Goal: Task Accomplishment & Management: Use online tool/utility

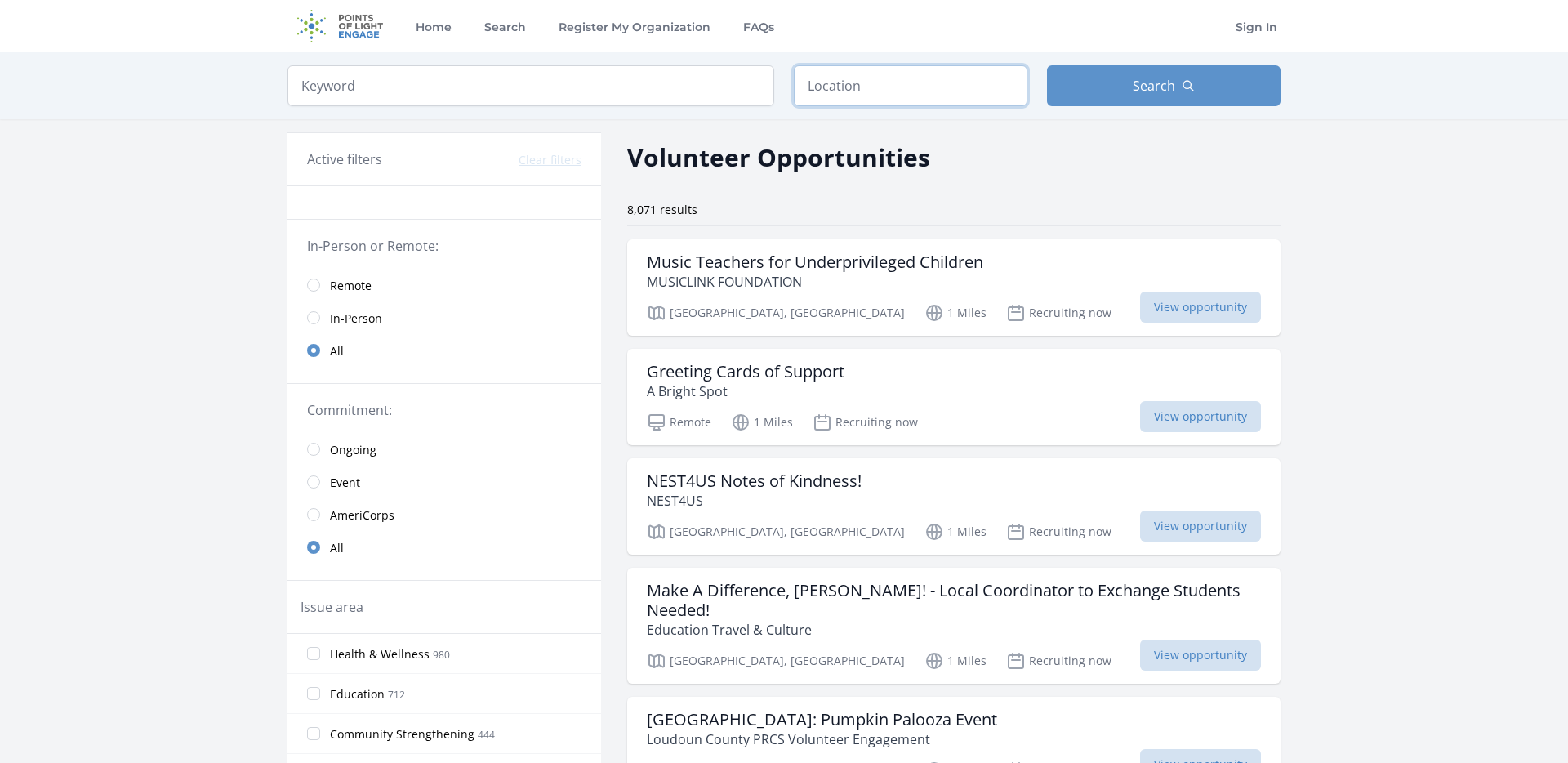
click at [869, 89] on input "text" at bounding box center [910, 85] width 233 height 41
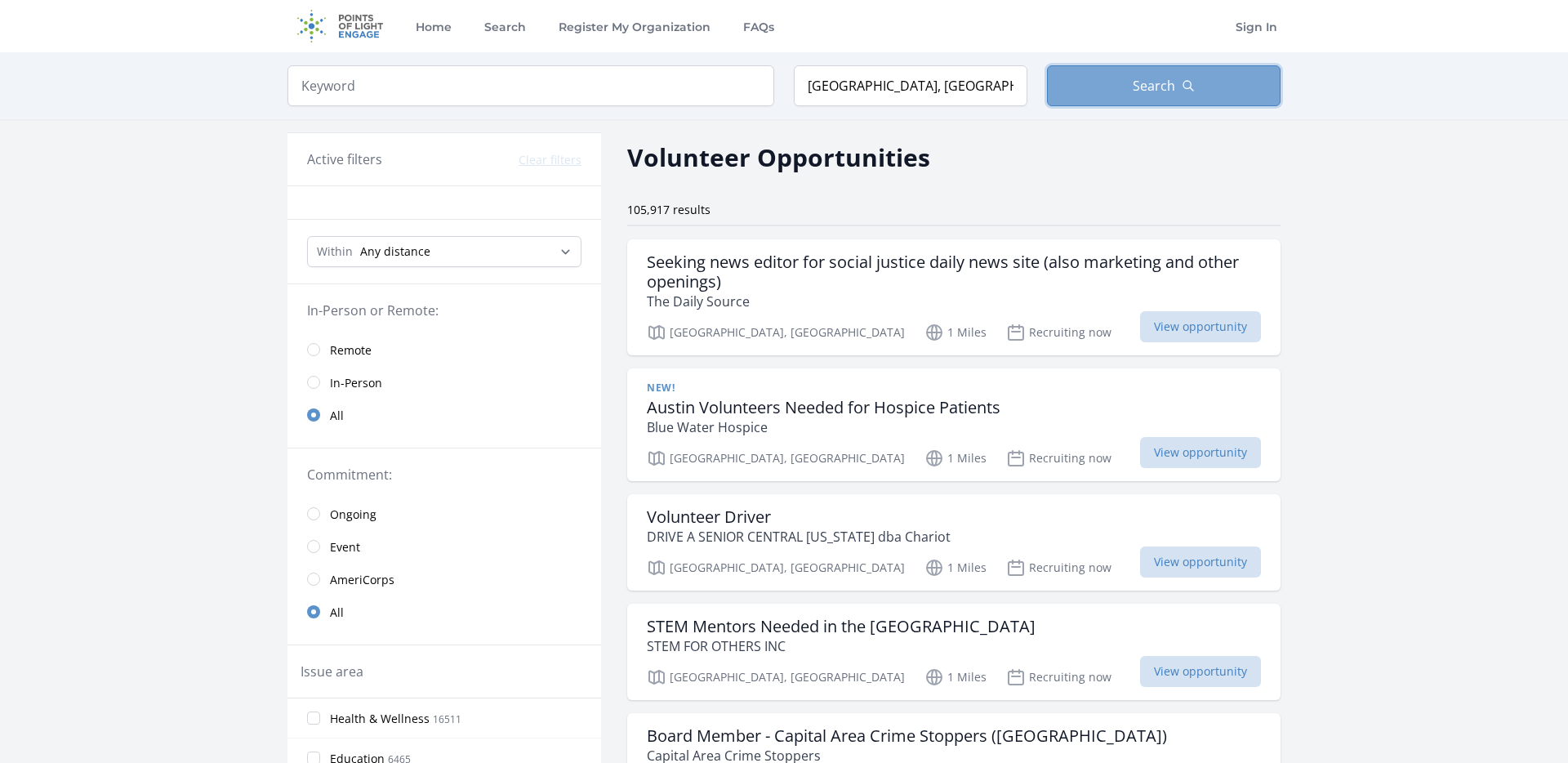
click at [1124, 85] on button "Search" at bounding box center [1163, 85] width 233 height 41
click at [317, 351] on input "radio" at bounding box center [314, 350] width 13 height 13
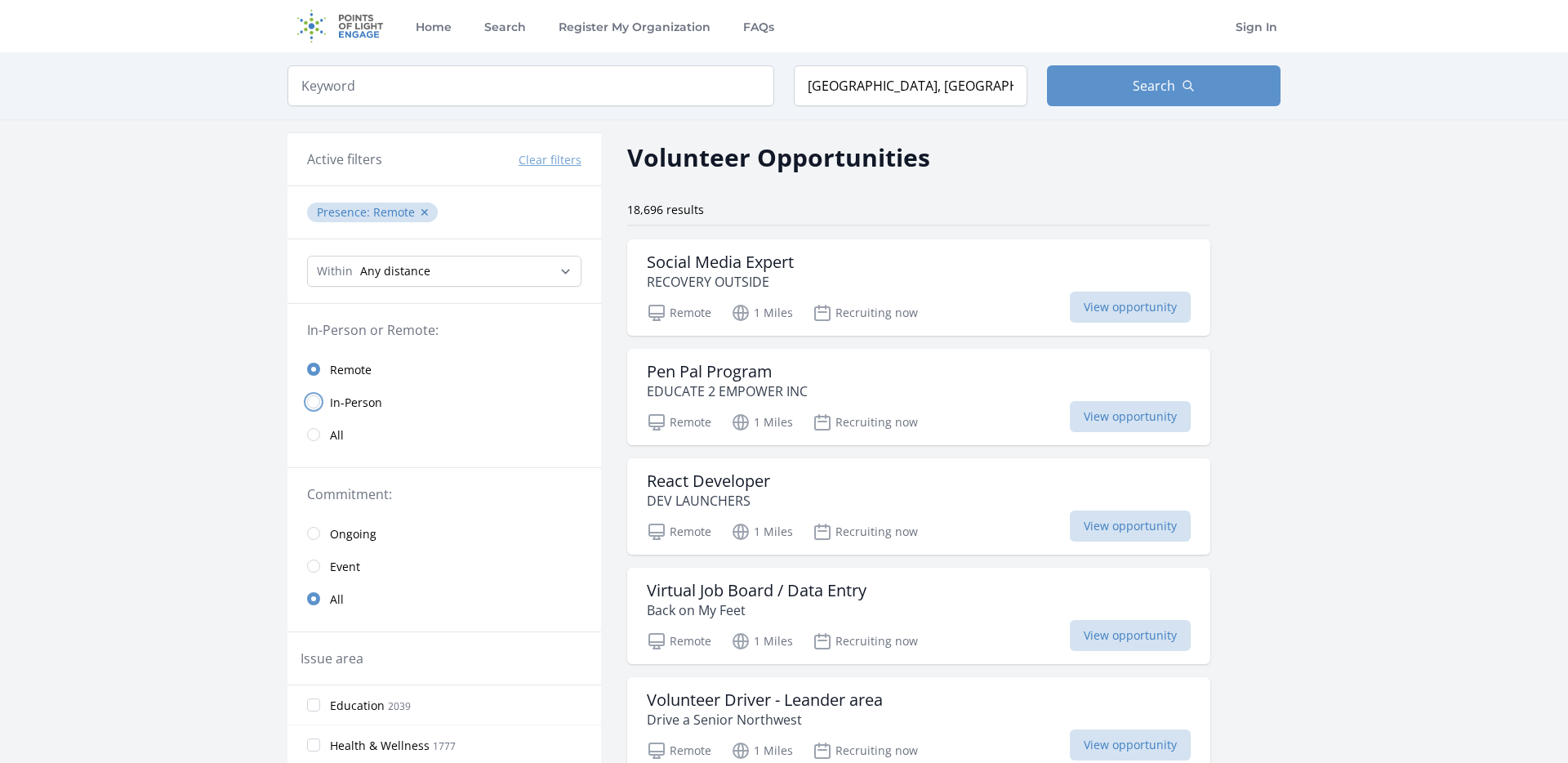
click at [312, 401] on input "radio" at bounding box center [314, 402] width 13 height 13
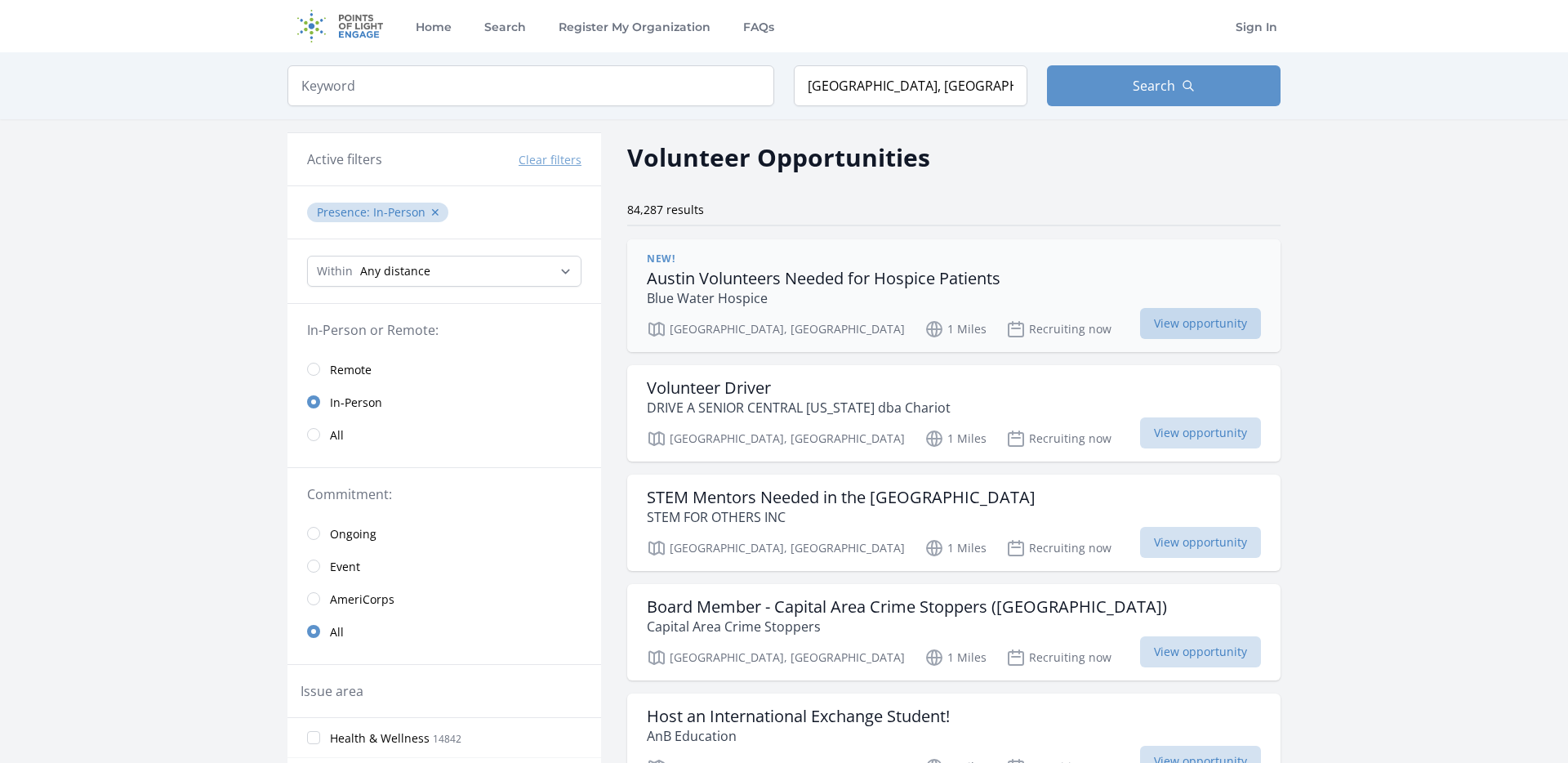
click at [1180, 329] on span "View opportunity" at bounding box center [1201, 323] width 120 height 31
click at [1177, 432] on span "View opportunity" at bounding box center [1201, 433] width 120 height 31
drag, startPoint x: 925, startPoint y: 74, endPoint x: 810, endPoint y: 75, distance: 115.0
click at [810, 75] on input "Austin, TX, USA" at bounding box center [910, 85] width 233 height 41
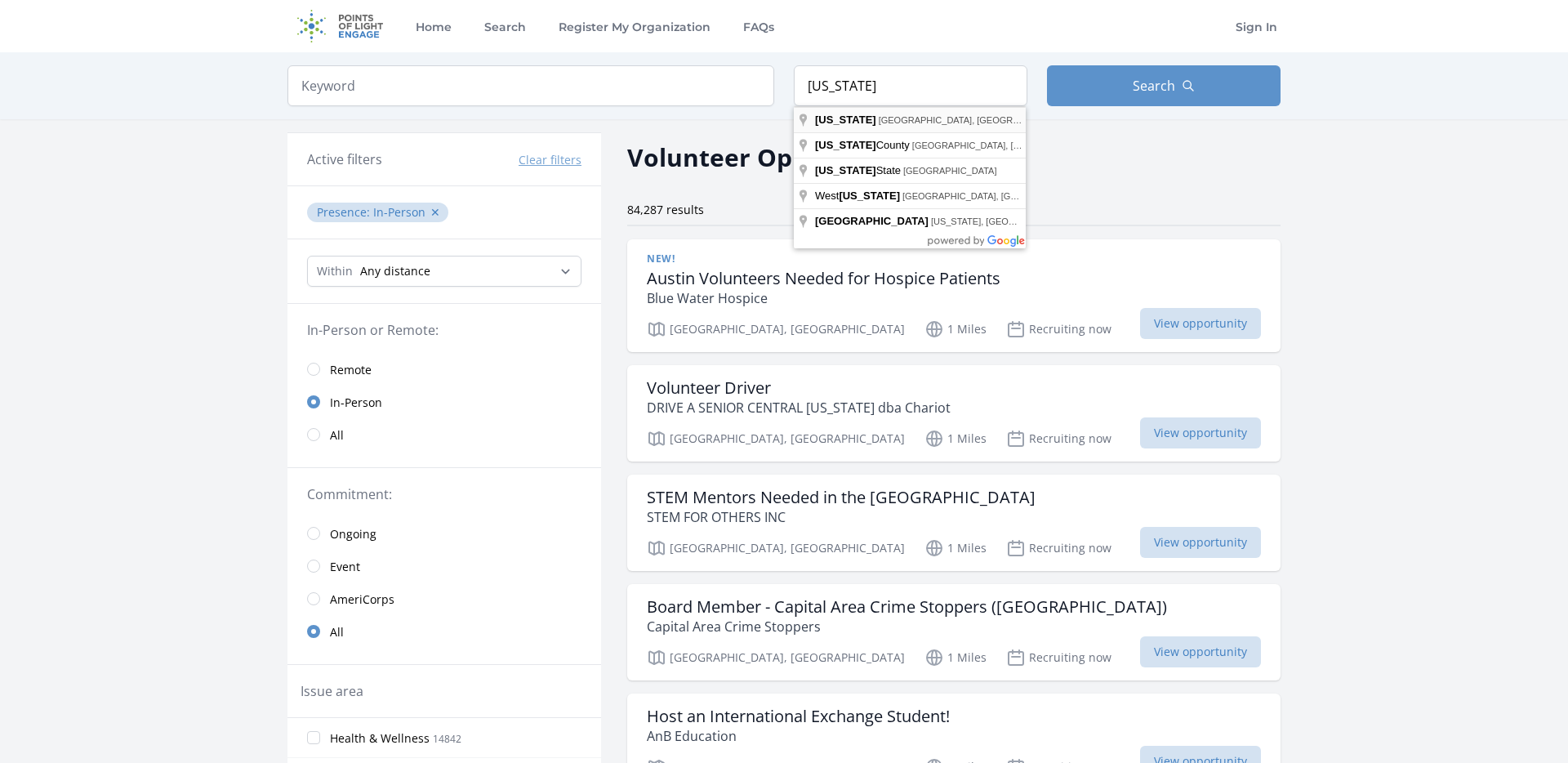
type input "New York, NY, USA"
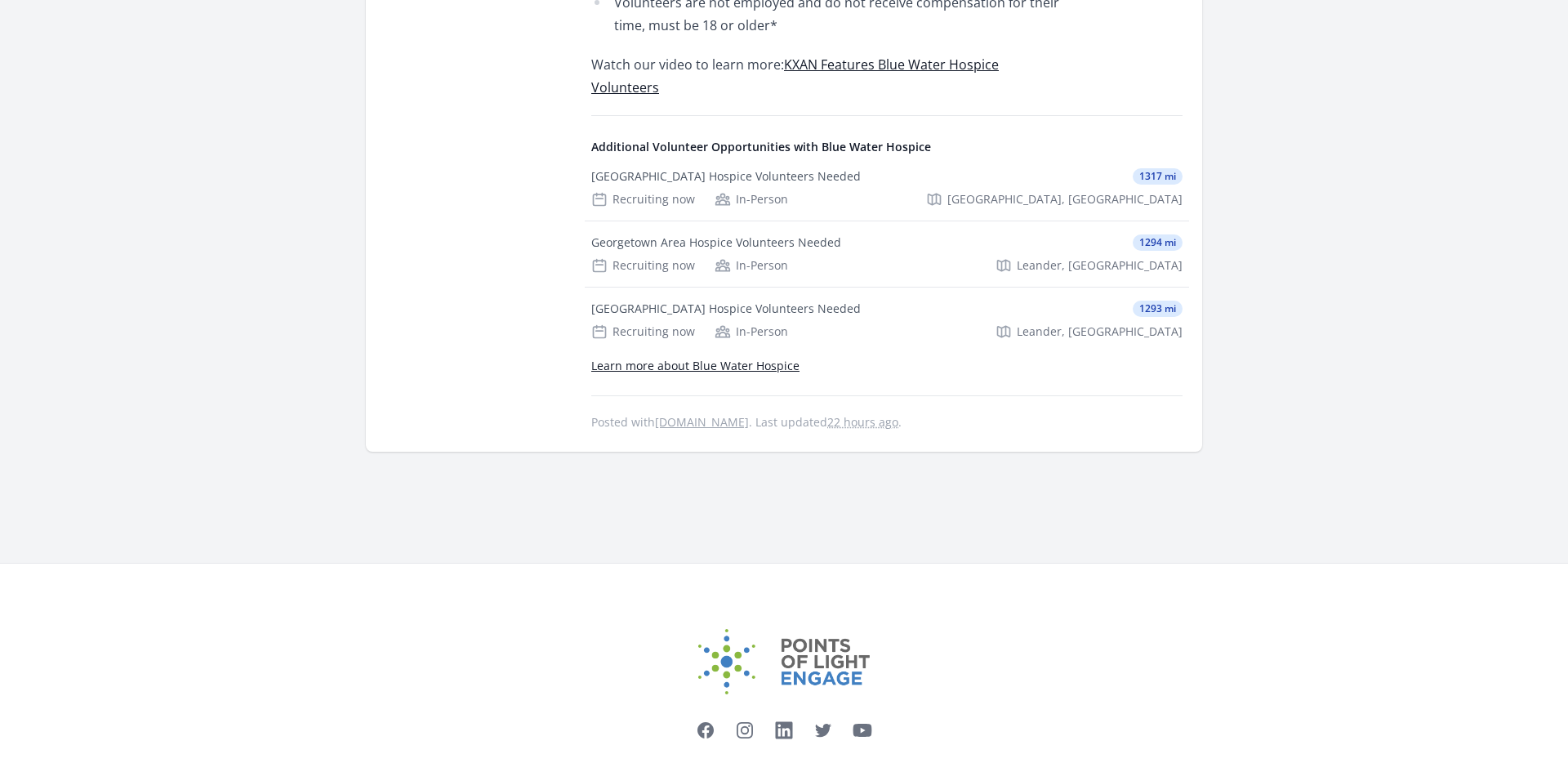
scroll to position [1184, 0]
